Goal: Task Accomplishment & Management: Complete application form

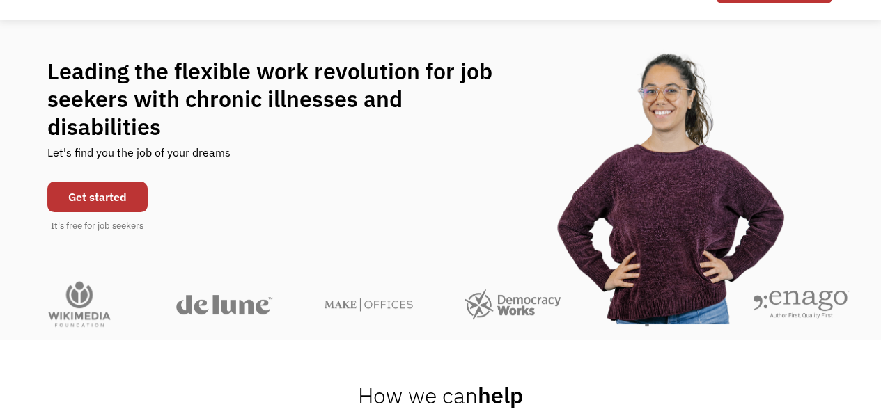
scroll to position [78, 0]
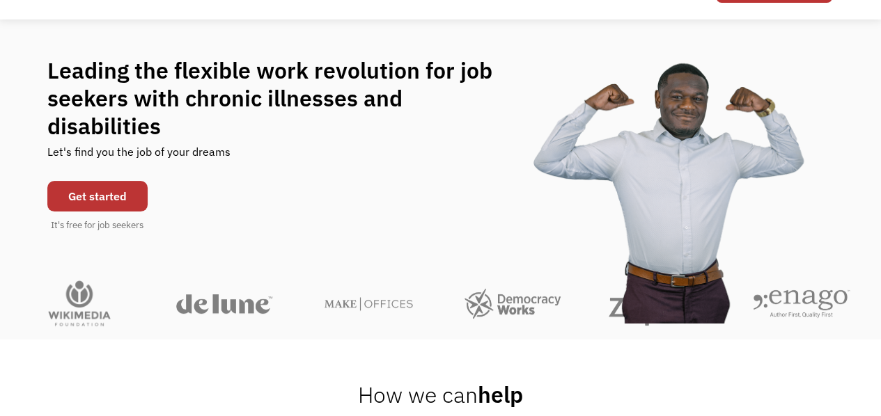
click at [107, 181] on link "Get started" at bounding box center [97, 196] width 100 height 31
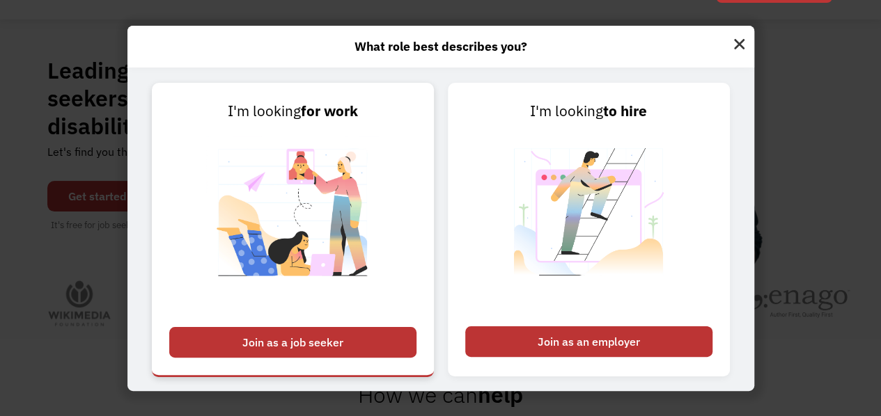
click at [312, 345] on div "Join as a job seeker" at bounding box center [292, 342] width 247 height 31
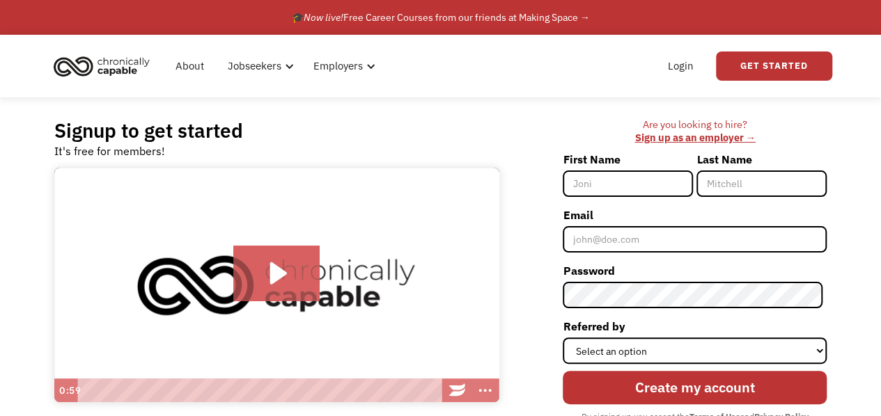
scroll to position [98, 0]
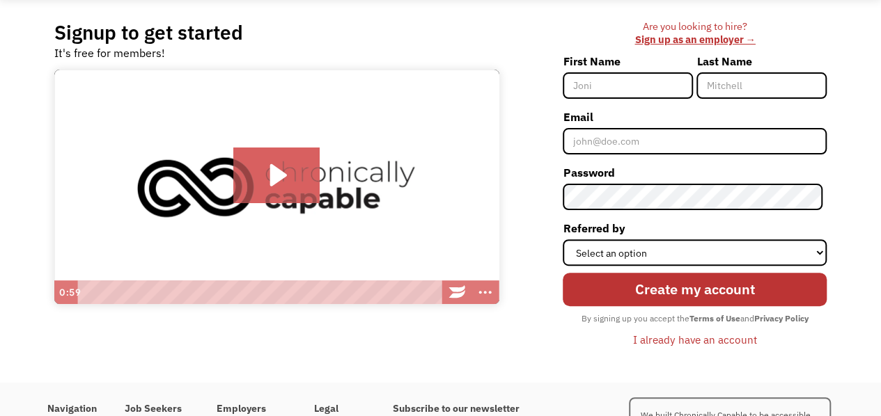
click at [632, 88] on input "First Name" at bounding box center [628, 85] width 130 height 26
type input "[PERSON_NAME]"
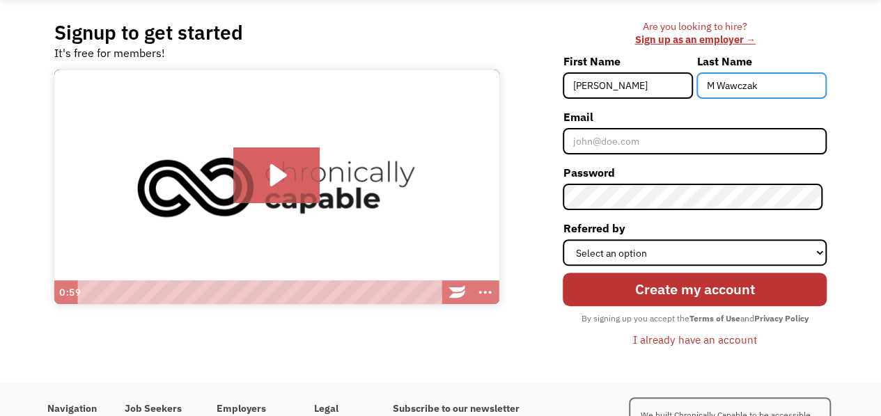
click at [721, 77] on input "M Wawczak" at bounding box center [761, 85] width 130 height 26
type input "Wawczak"
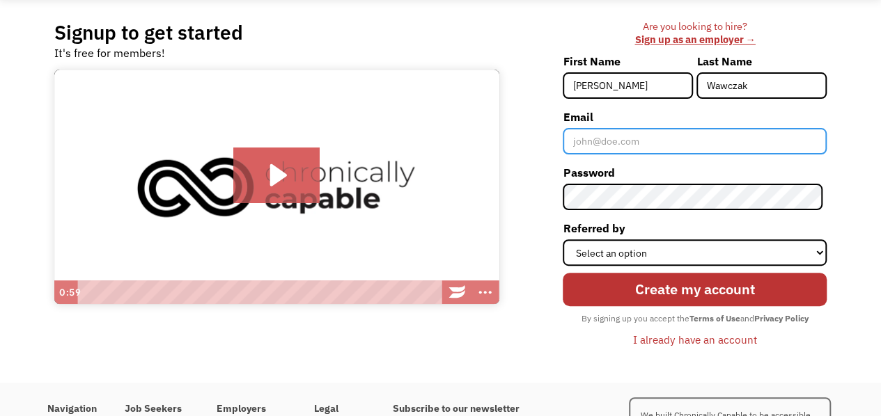
click at [589, 134] on input "Email" at bounding box center [695, 141] width 264 height 26
type input "lindsey.m.w13@gmail.com"
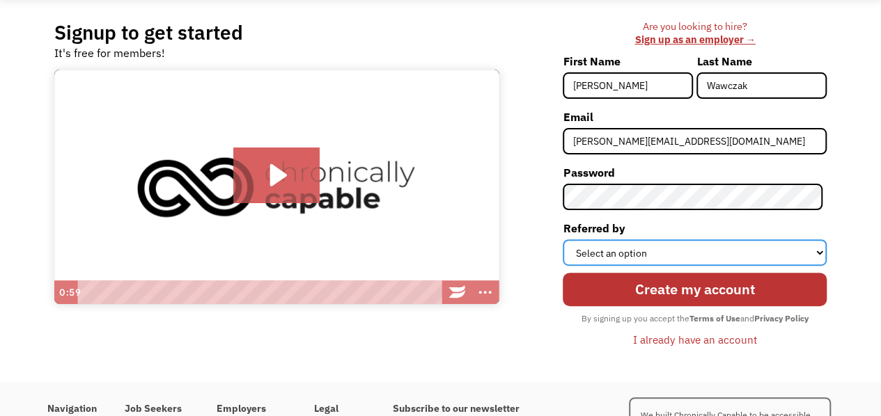
click at [694, 252] on select "Select an option Instagram Facebook Twitter Search Engine News Article Word of …" at bounding box center [695, 253] width 264 height 26
select select "Search Engine"
click at [567, 240] on select "Select an option Instagram Facebook Twitter Search Engine News Article Word of …" at bounding box center [695, 253] width 264 height 26
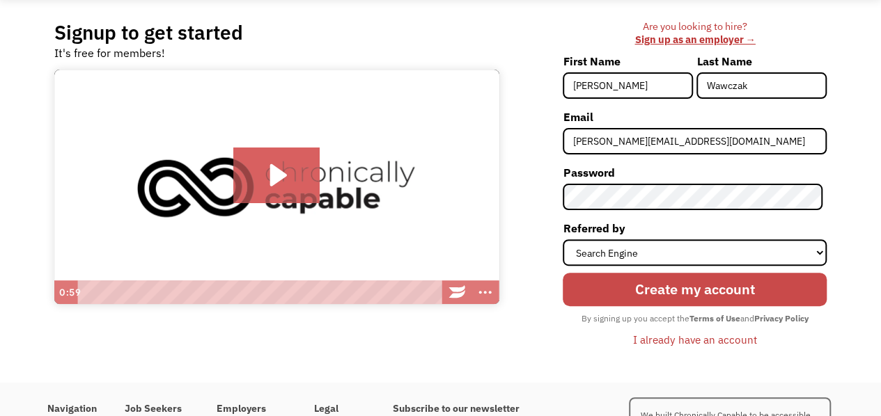
click at [661, 292] on input "Create my account" at bounding box center [695, 289] width 264 height 33
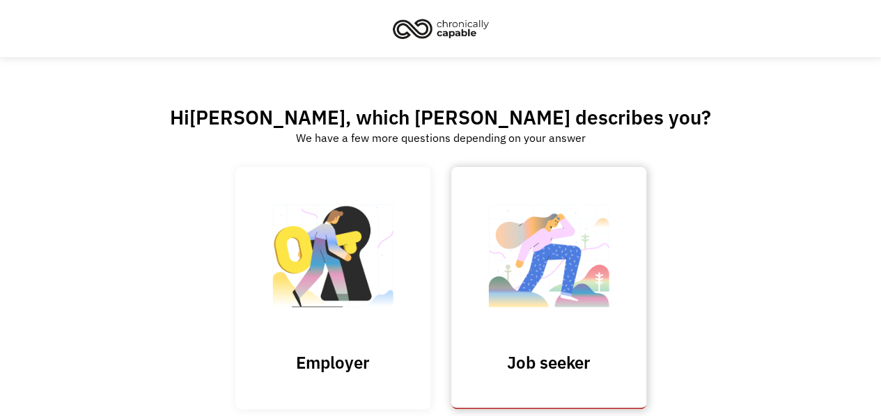
click at [579, 285] on img at bounding box center [548, 263] width 139 height 136
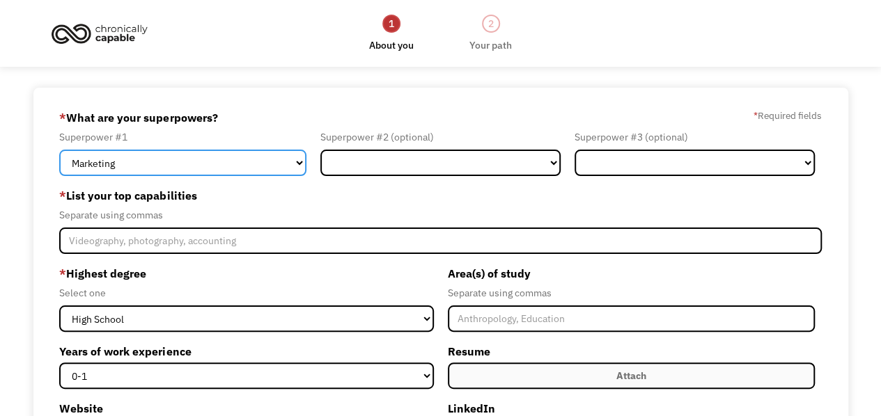
click at [252, 157] on select "Marketing Human Resources Finance Technology Operations Sales Industrial & Manu…" at bounding box center [182, 163] width 247 height 26
select select "Healthcare"
click at [59, 150] on select "Marketing Human Resources Finance Technology Operations Sales Industrial & Manu…" at bounding box center [182, 163] width 247 height 26
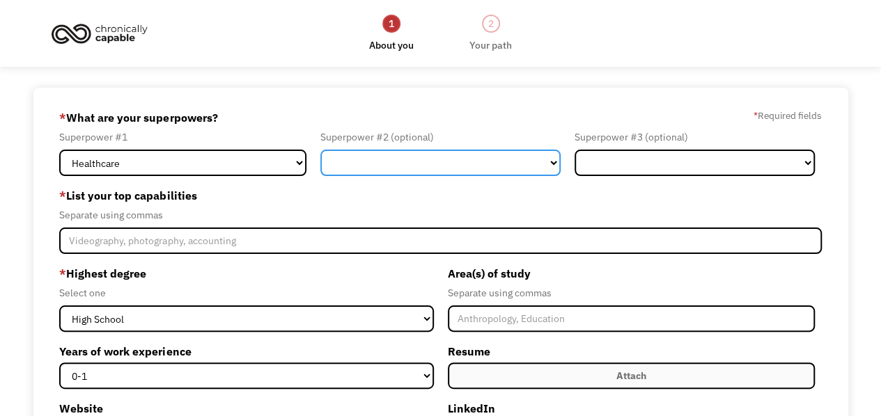
click at [414, 165] on select "Marketing Human Resources Finance Technology Operations Sales Industrial & Manu…" at bounding box center [440, 163] width 240 height 26
select select "Customer Service"
click at [320, 150] on select "Marketing Human Resources Finance Technology Operations Sales Industrial & Manu…" at bounding box center [440, 163] width 240 height 26
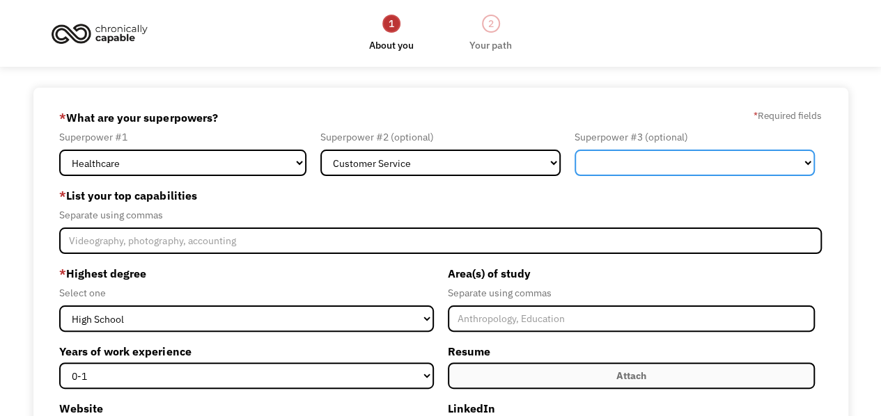
click at [645, 162] on select "Marketing Human Resources Finance Technology Operations Sales Industrial & Manu…" at bounding box center [694, 163] width 240 height 26
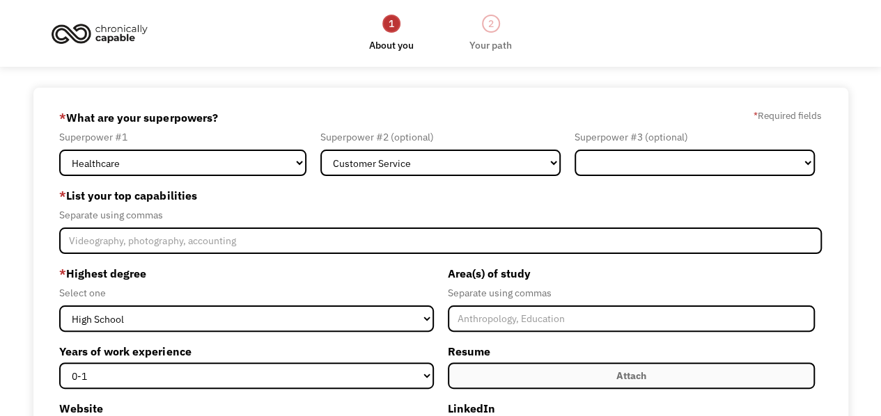
click at [500, 208] on div "Separate using commas" at bounding box center [440, 215] width 762 height 17
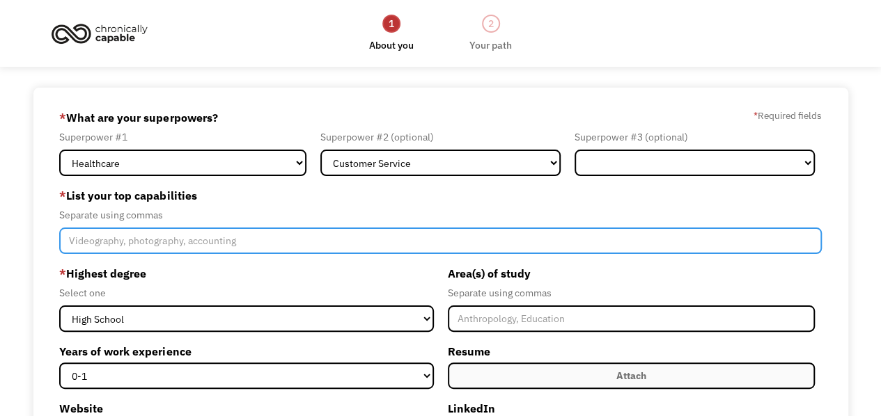
click at [283, 239] on input "Member-Create-Step1" at bounding box center [440, 241] width 762 height 26
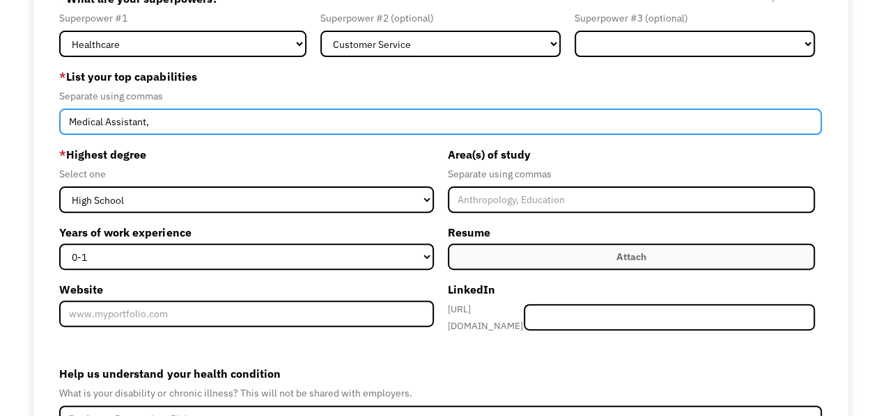
scroll to position [109, 0]
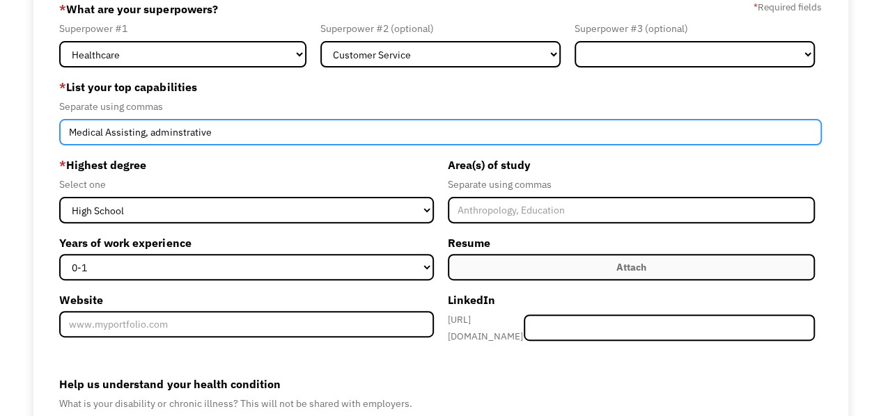
click at [210, 131] on input "Medical Assisting, adminstrative" at bounding box center [440, 132] width 762 height 26
click at [185, 131] on input "Medical Assisting, adminstrative, client support" at bounding box center [440, 132] width 762 height 26
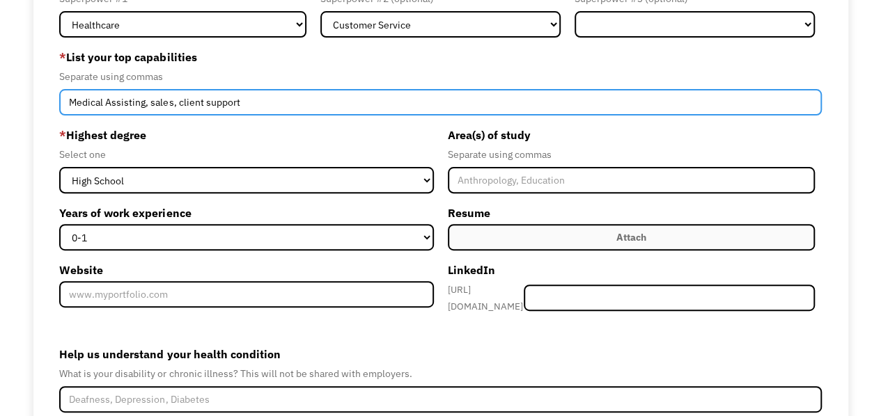
scroll to position [139, 0]
type input "Medical Assisting, sales, client support"
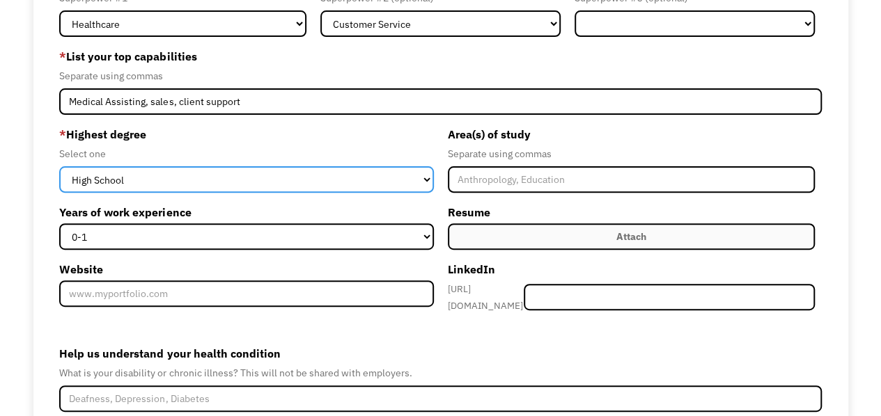
click at [170, 174] on select "High School Associates Bachelors Master's PhD" at bounding box center [246, 179] width 374 height 26
select select "bachelors"
click at [59, 166] on select "High School Associates Bachelors Master's PhD" at bounding box center [246, 179] width 374 height 26
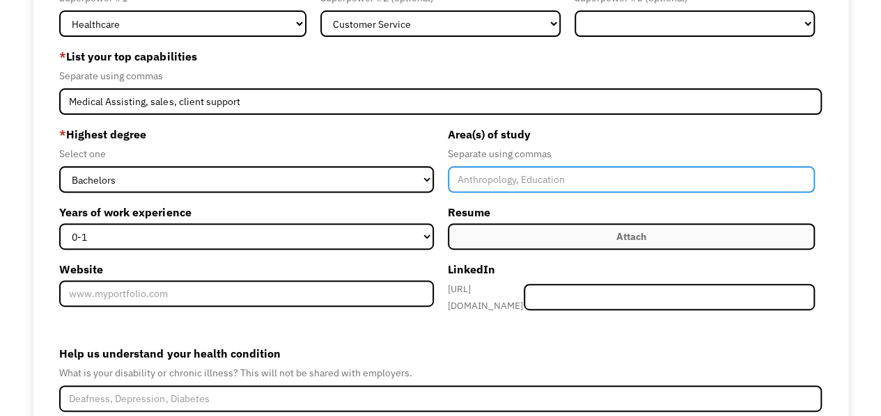
click at [499, 178] on input "Member-Create-Step1" at bounding box center [631, 179] width 367 height 26
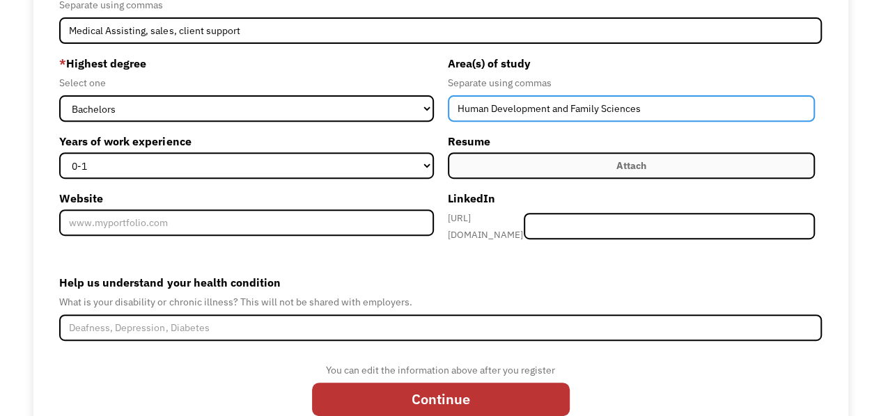
scroll to position [211, 0]
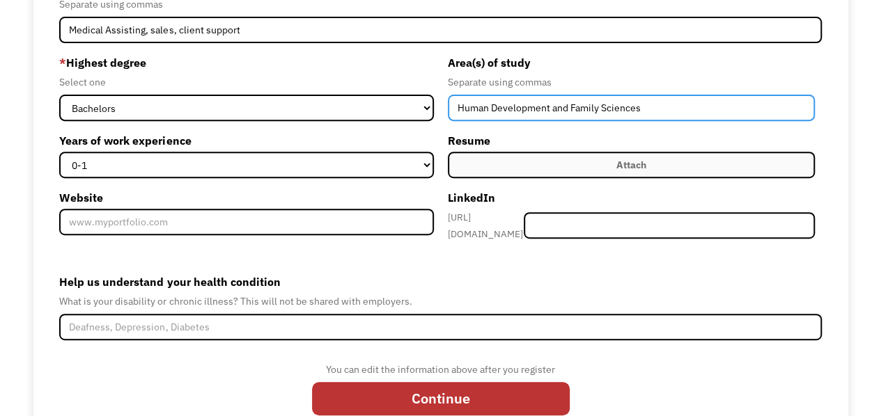
type input "Human Development and Family Sciences"
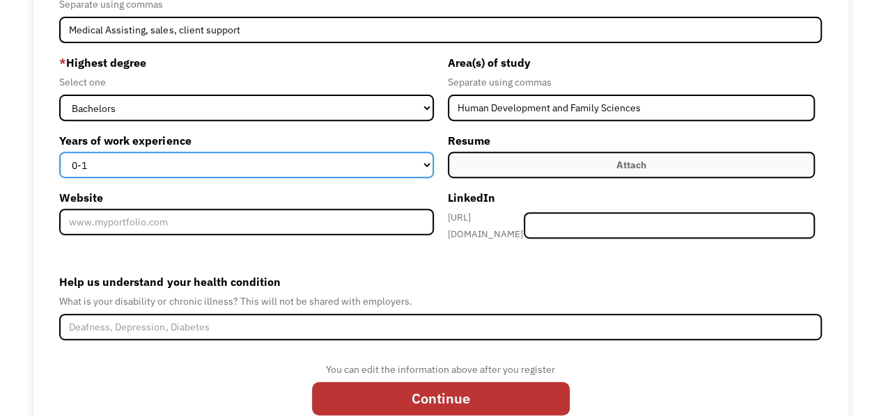
click at [263, 165] on select "0-1 2-4 5-10 11-15 15+" at bounding box center [246, 165] width 374 height 26
select select "2-4"
click at [59, 152] on select "0-1 2-4 5-10 11-15 15+" at bounding box center [246, 165] width 374 height 26
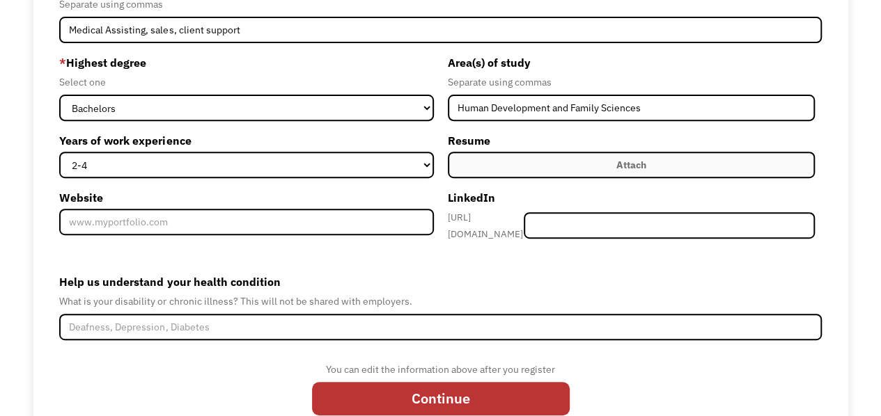
click at [512, 171] on label "Attach" at bounding box center [631, 165] width 367 height 26
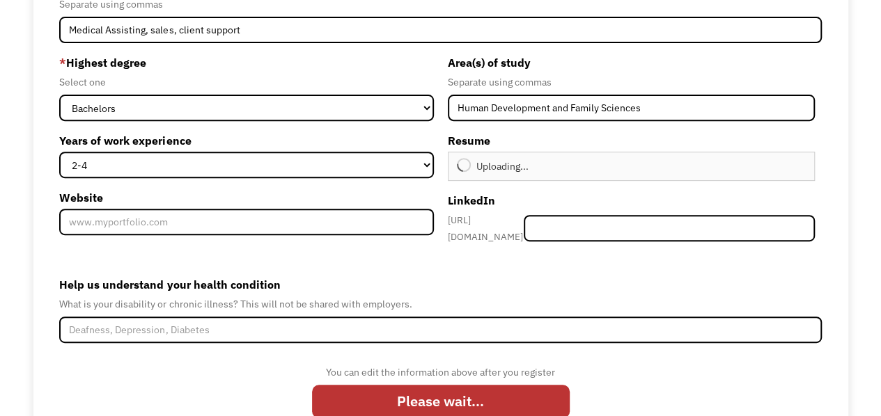
type input "Continue"
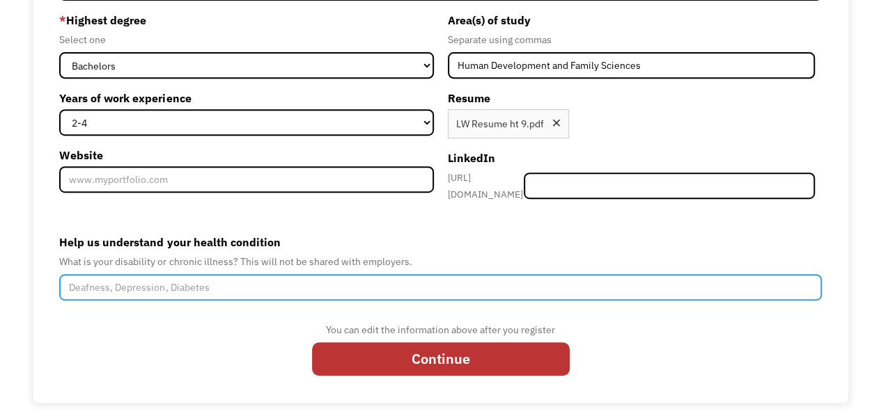
click at [198, 279] on input "Help us understand your health condition" at bounding box center [440, 287] width 762 height 26
paste input "postural orthostatic tachycardia syndrome"
click at [380, 279] on input "Chronic Fatigue Syndrome, postural orthostatic tachycardia syndrome," at bounding box center [440, 287] width 762 height 26
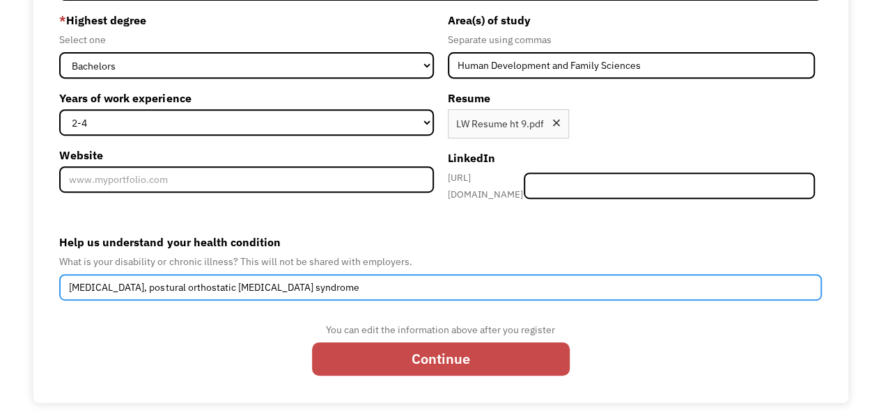
type input "Chronic Fatigue Syndrome, postural orthostatic tachycardia syndrome"
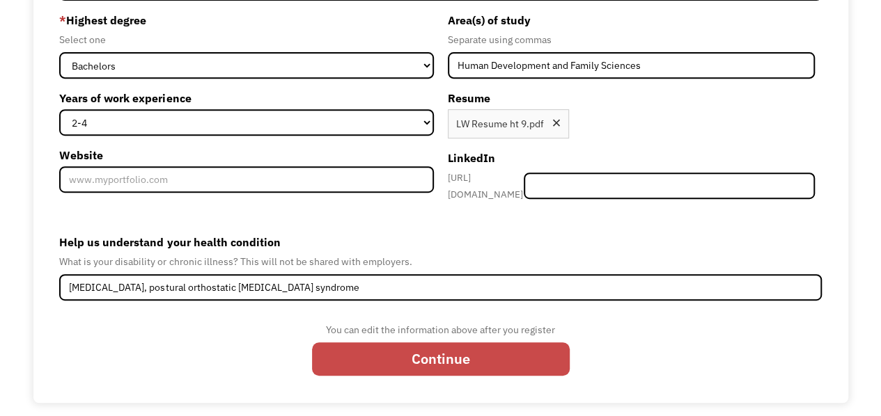
click at [387, 360] on input "Continue" at bounding box center [441, 359] width 258 height 33
type input "Please wait..."
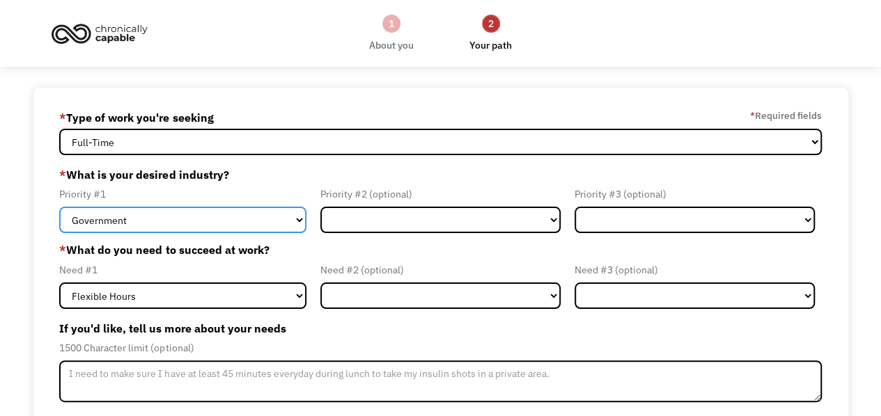
click at [251, 221] on select "Government Finance & Insurance Health & Social Care Tech & Engineering Creative…" at bounding box center [182, 220] width 247 height 26
select select "Health & Social Care"
click at [59, 207] on select "Government Finance & Insurance Health & Social Care Tech & Engineering Creative…" at bounding box center [182, 220] width 247 height 26
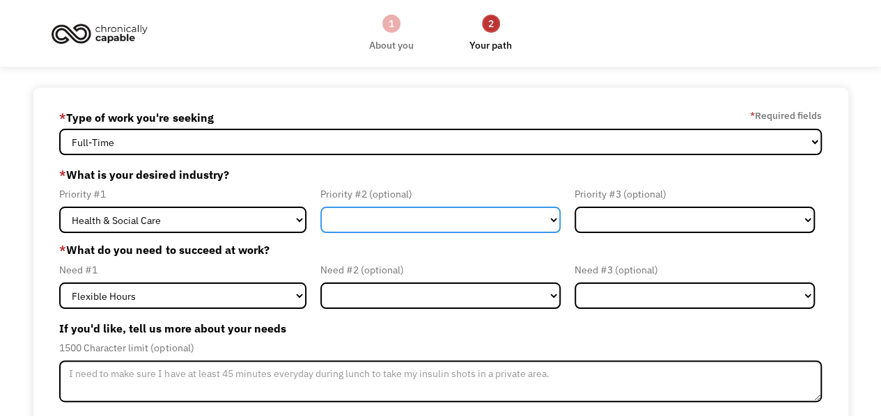
click at [393, 221] on select "Government Finance & Insurance Health & Social Care Tech & Engineering Creative…" at bounding box center [440, 220] width 240 height 26
click at [320, 207] on select "Government Finance & Insurance Health & Social Care Tech & Engineering Creative…" at bounding box center [440, 220] width 240 height 26
click at [513, 219] on select "Government Finance & Insurance Health & Social Care Tech & Engineering Creative…" at bounding box center [440, 220] width 240 height 26
select select "Education"
click at [320, 207] on select "Government Finance & Insurance Health & Social Care Tech & Engineering Creative…" at bounding box center [440, 220] width 240 height 26
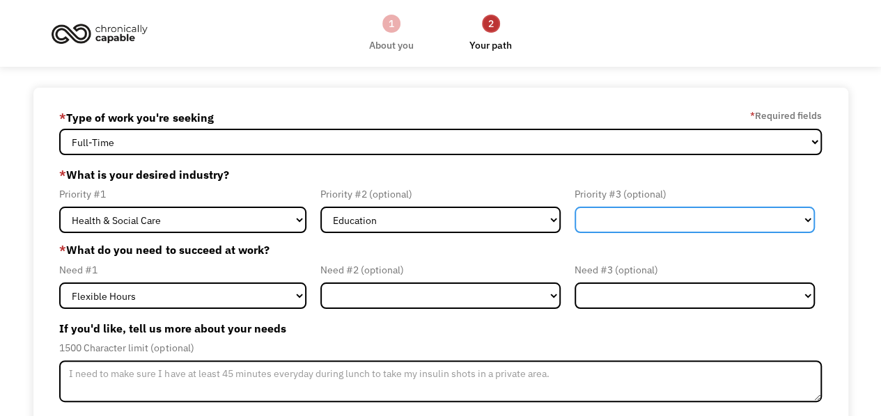
click at [664, 221] on select "Government Finance & Insurance Health & Social Care Tech & Engineering Creative…" at bounding box center [694, 220] width 240 height 26
select select "Administrative"
click at [574, 207] on select "Government Finance & Insurance Health & Social Care Tech & Engineering Creative…" at bounding box center [694, 220] width 240 height 26
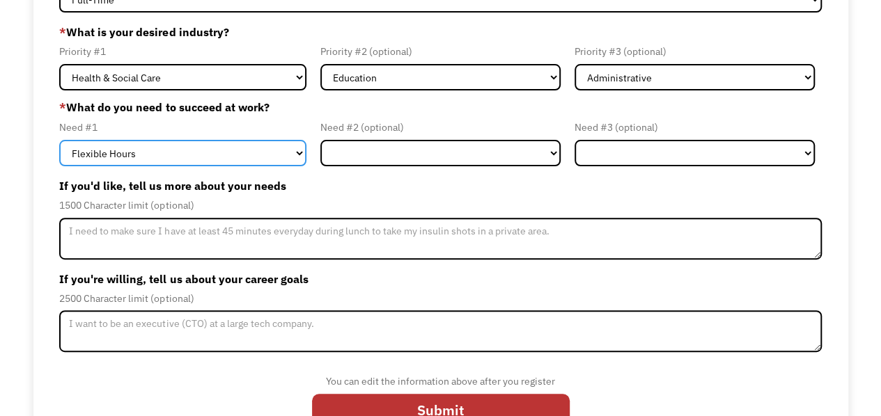
click at [224, 152] on select "Flexible Hours Remote Work Service Animal On-site Accommodations Visual Support…" at bounding box center [182, 153] width 247 height 26
select select "Remote Work"
click at [59, 140] on select "Flexible Hours Remote Work Service Animal On-site Accommodations Visual Support…" at bounding box center [182, 153] width 247 height 26
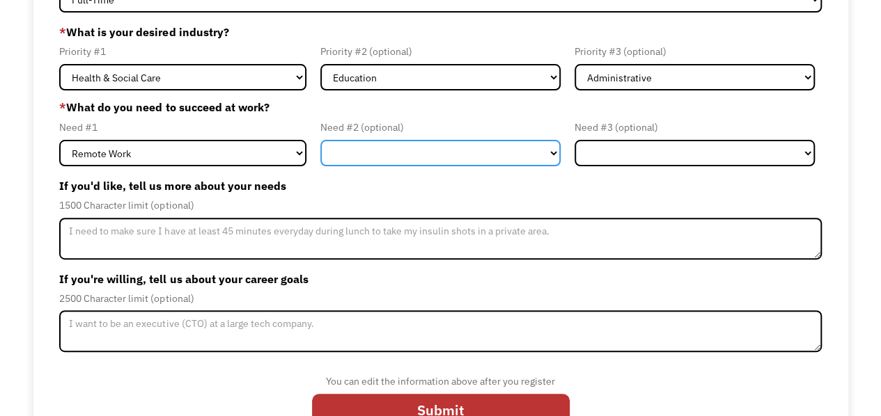
click at [391, 155] on select "Flexible Hours Remote Work Service Animal On-site Accommodations Visual Support…" at bounding box center [440, 153] width 240 height 26
select select "Flexible Hours"
click at [320, 140] on select "Flexible Hours Remote Work Service Animal On-site Accommodations Visual Support…" at bounding box center [440, 153] width 240 height 26
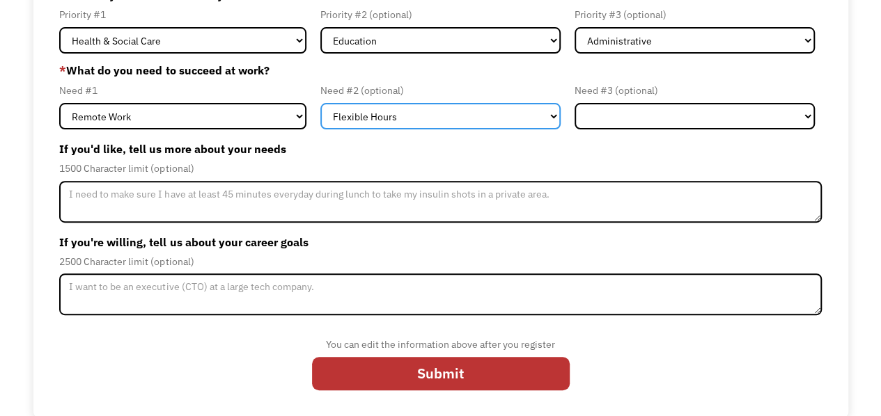
scroll to position [181, 0]
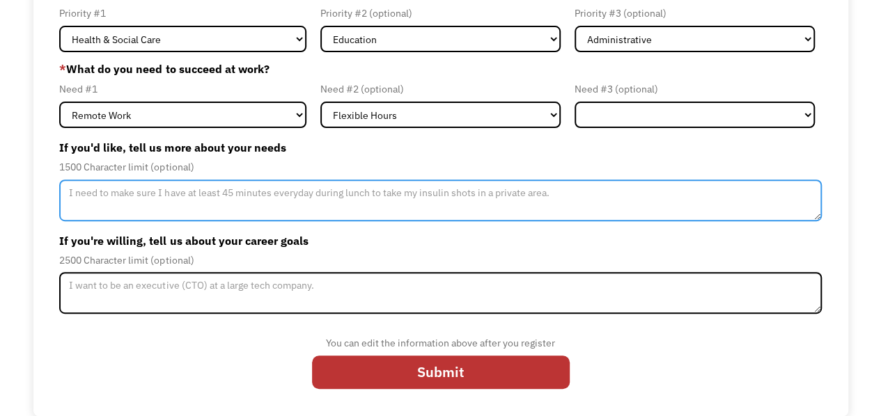
click at [252, 190] on textarea "Member-Update-Form-Step2" at bounding box center [440, 201] width 762 height 42
type textarea "I"
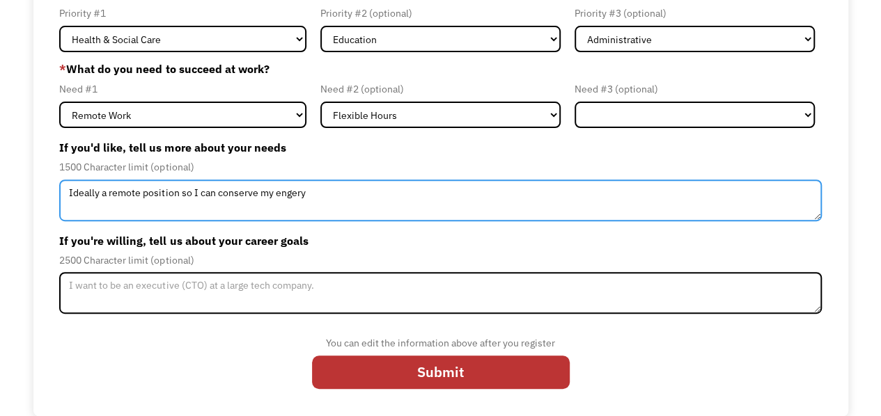
click at [285, 192] on textarea "Ideally a remote position so I can conserve my engery" at bounding box center [440, 201] width 762 height 42
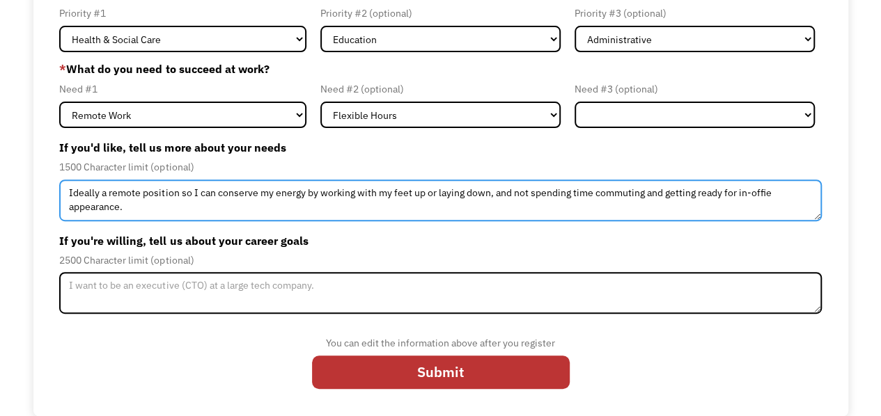
drag, startPoint x: 358, startPoint y: 197, endPoint x: 64, endPoint y: 193, distance: 293.9
click at [64, 193] on textarea "Ideally a remote position so I can conserve my energy by working with my feet u…" at bounding box center [440, 201] width 762 height 42
click at [134, 209] on textarea "Ideally a remote position so I can conserve my energy by working with my feet u…" at bounding box center [440, 201] width 762 height 42
click at [178, 193] on textarea "Ideally a remote position so I can conserve my energy by working with my feet u…" at bounding box center [440, 201] width 762 height 42
drag, startPoint x: 539, startPoint y: 193, endPoint x: 127, endPoint y: 205, distance: 411.7
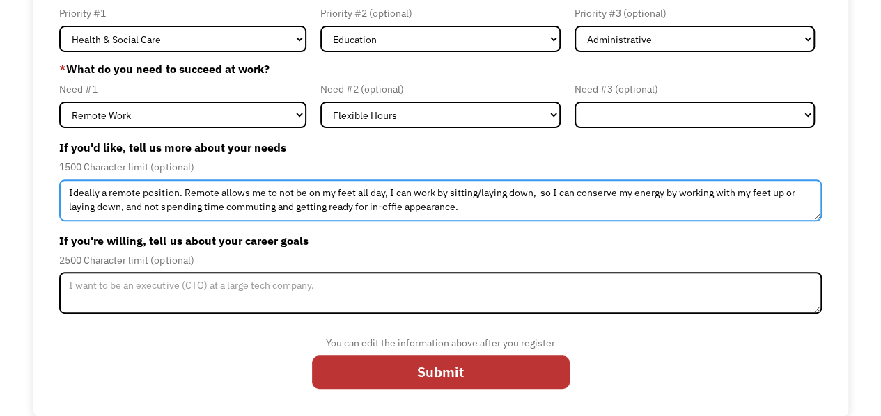
click at [127, 205] on textarea "Ideally a remote position. Remote allows me to not be on my feet all day, I can…" at bounding box center [440, 201] width 762 height 42
click at [557, 190] on textarea "Ideally a remote position. Remote allows me to not be on my feet all day, I can…" at bounding box center [440, 201] width 762 height 42
drag, startPoint x: 685, startPoint y: 194, endPoint x: 760, endPoint y: 194, distance: 75.2
click at [760, 194] on textarea "Ideally a remote position. Remote allows me to not be on my feet all day, I can…" at bounding box center [440, 201] width 762 height 42
click at [195, 211] on textarea "Ideally a remote position. Remote allows me to not be on my feet all day, I can…" at bounding box center [440, 201] width 762 height 42
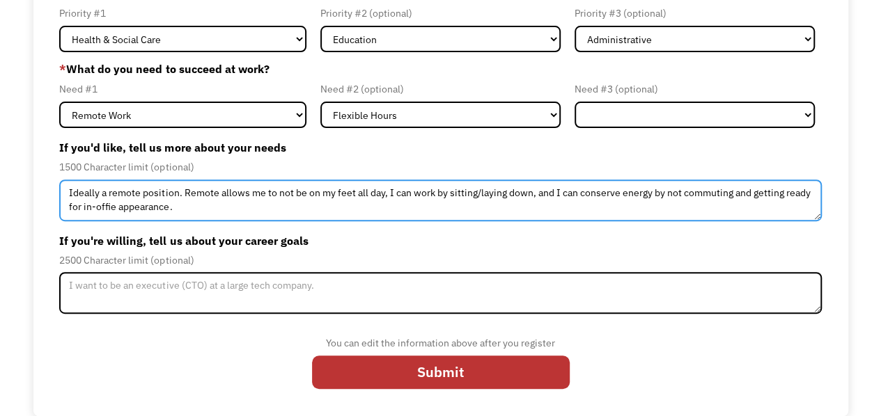
click at [222, 208] on textarea "Ideally a remote position. Remote allows me to not be on my feet all day, I can…" at bounding box center [440, 201] width 762 height 42
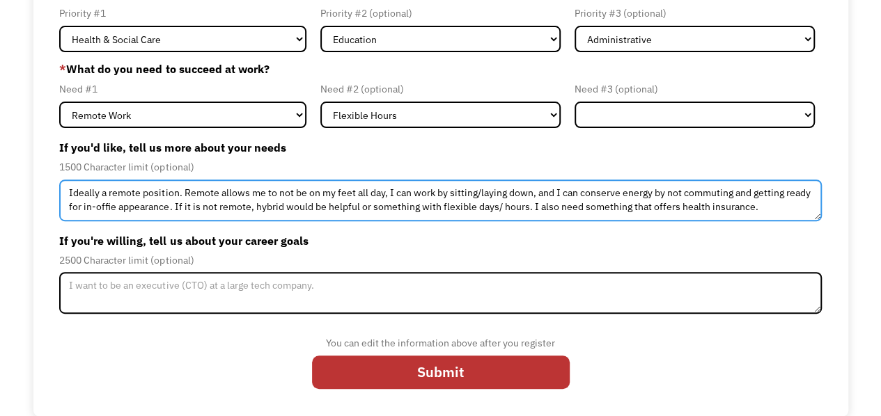
drag, startPoint x: 607, startPoint y: 208, endPoint x: 675, endPoint y: 204, distance: 67.7
click at [675, 204] on textarea "Ideally a remote position. Remote allows me to not be on my feet all day, I can…" at bounding box center [440, 201] width 762 height 42
click at [194, 208] on textarea "Ideally a remote position. Remote allows me to not be on my feet all day, I can…" at bounding box center [440, 201] width 762 height 42
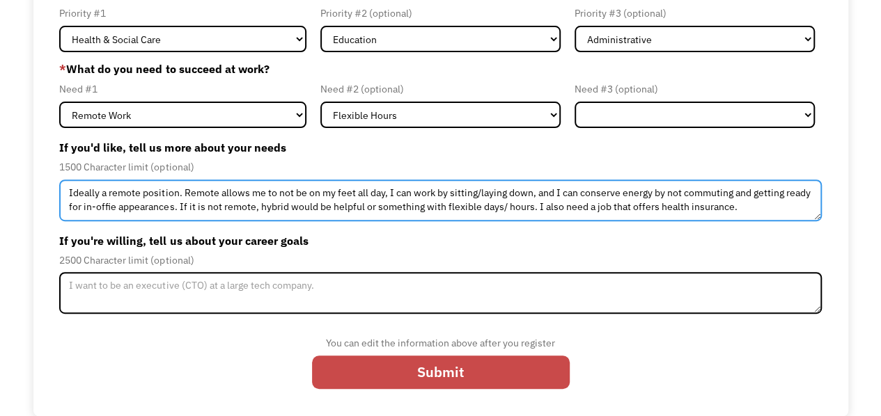
type textarea "Ideally a remote position. Remote allows me to not be on my feet all day, I can…"
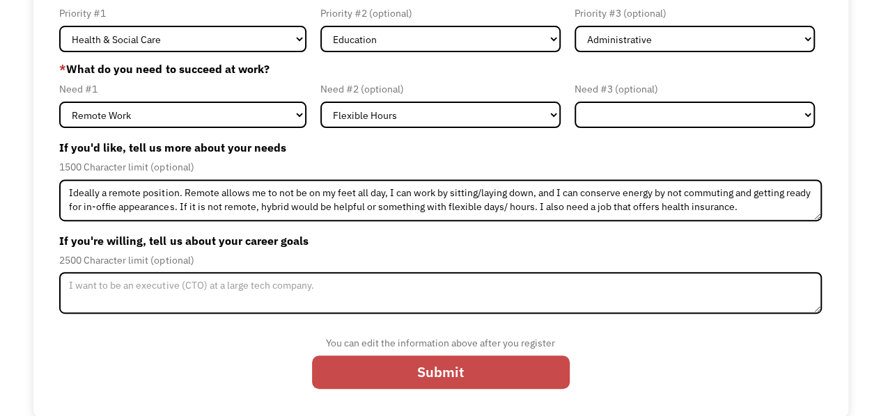
click at [376, 366] on input "Submit" at bounding box center [441, 372] width 258 height 33
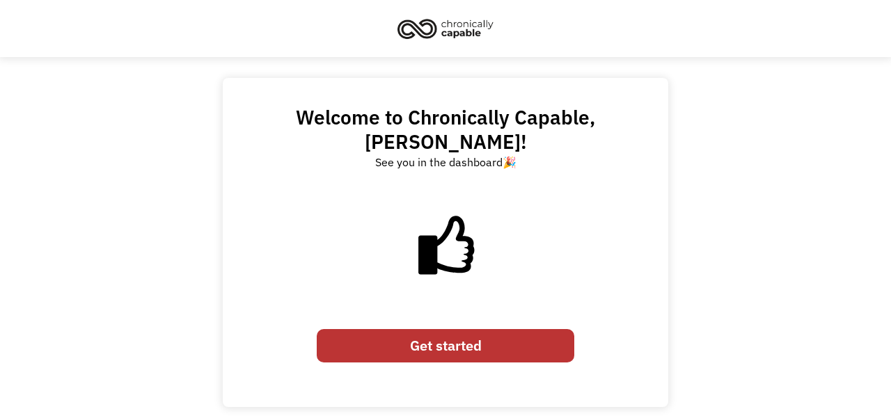
click at [407, 329] on link "Get started" at bounding box center [446, 345] width 258 height 33
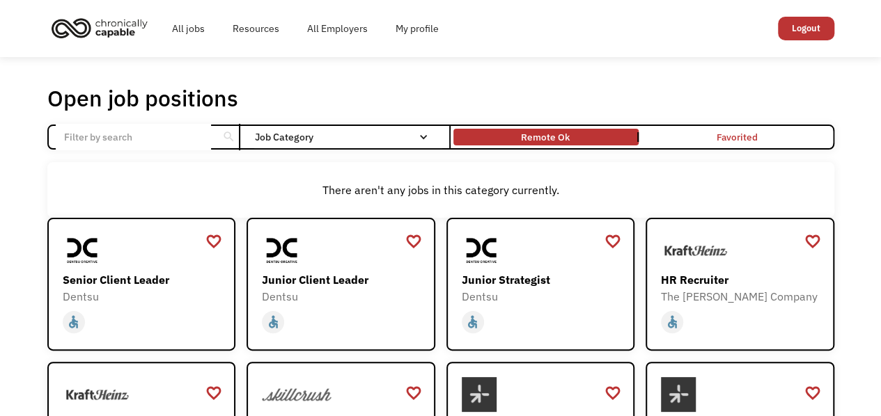
click at [501, 142] on link "Remote Ok" at bounding box center [546, 137] width 191 height 22
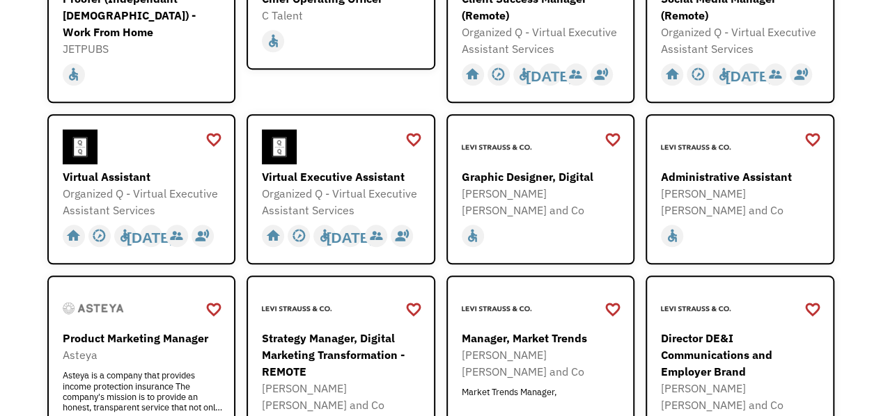
scroll to position [499, 0]
click at [195, 139] on div at bounding box center [144, 146] width 162 height 35
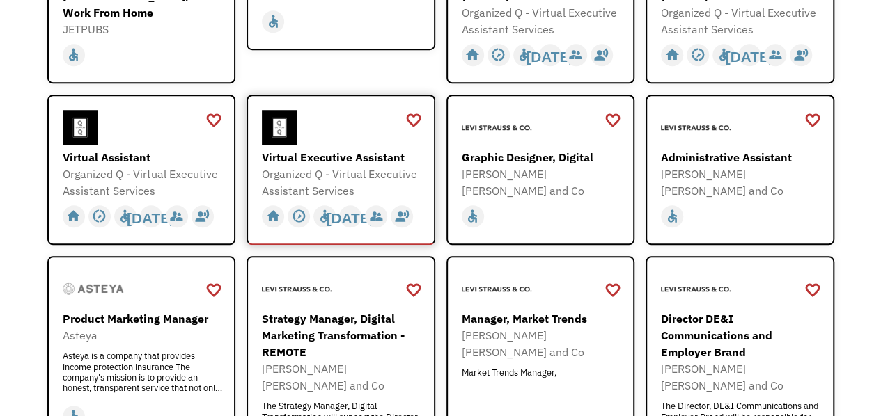
scroll to position [519, 0]
click at [712, 146] on div "Administrative Assistant Levi Strauss and Co https://levistraussandco.wd5.mywor…" at bounding box center [742, 153] width 162 height 89
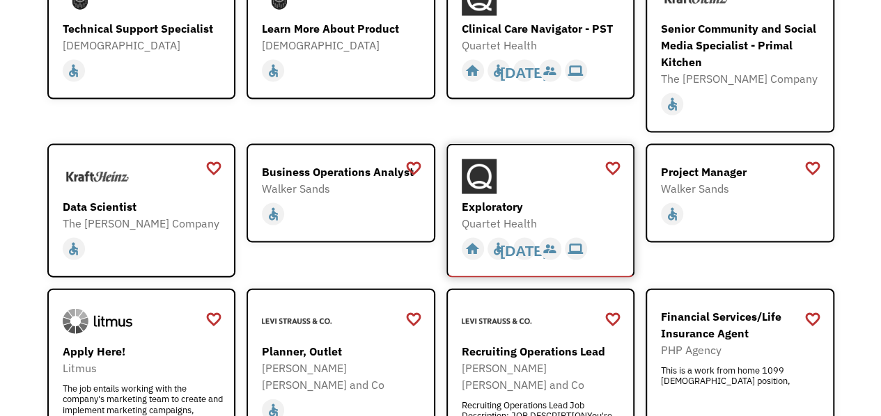
scroll to position [1356, 0]
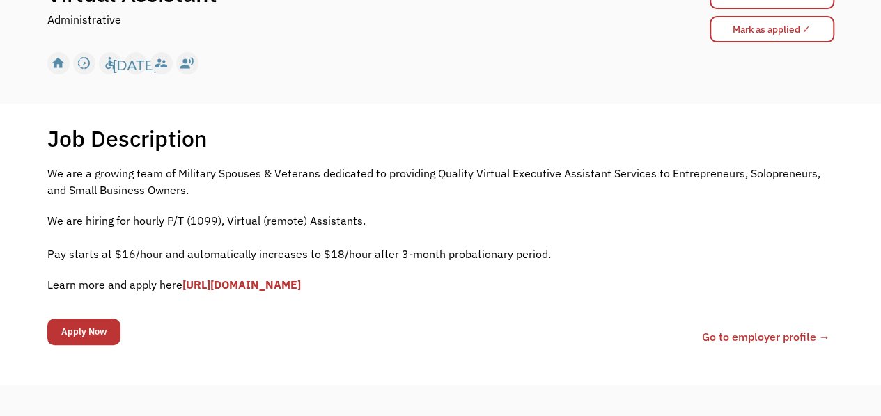
scroll to position [166, 0]
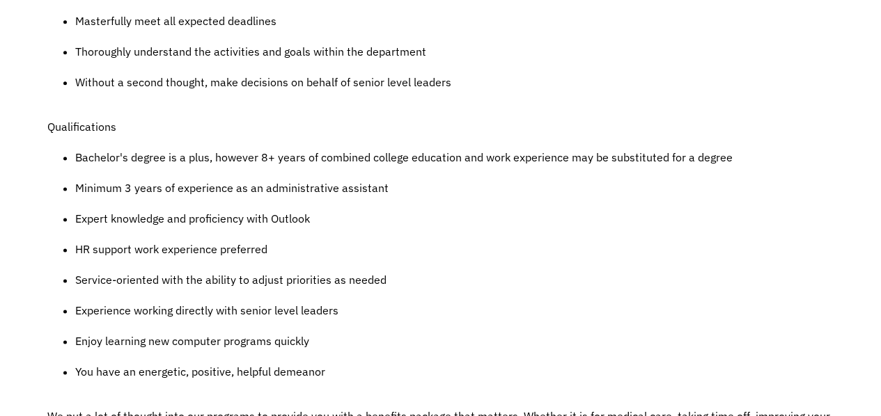
scroll to position [860, 0]
